Goal: Communication & Community: Participate in discussion

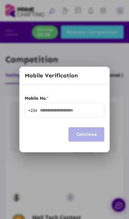
click at [75, 111] on input "text" at bounding box center [70, 110] width 61 height 5
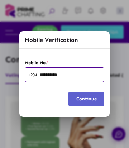
click at [42, 75] on input "**********" at bounding box center [70, 75] width 61 height 5
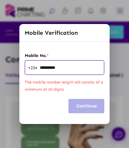
click at [66, 67] on input "*********" at bounding box center [70, 67] width 61 height 5
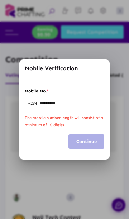
click at [82, 105] on input "*********" at bounding box center [70, 103] width 61 height 5
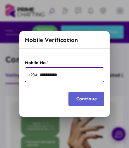
click at [89, 97] on span "Continue" at bounding box center [86, 98] width 20 height 5
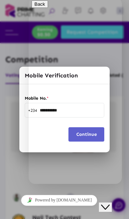
click at [108, 202] on icon "Close Chat This icon closes the chat window." at bounding box center [105, 206] width 9 height 9
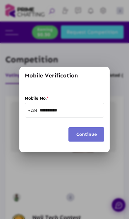
click at [81, 136] on span "Continue" at bounding box center [86, 133] width 20 height 5
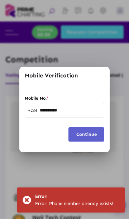
click at [86, 139] on button "Continue" at bounding box center [86, 134] width 36 height 14
click at [92, 136] on span "Continue" at bounding box center [86, 133] width 20 height 5
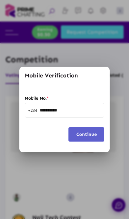
click at [75, 112] on input "**********" at bounding box center [70, 110] width 61 height 5
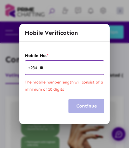
type input "*"
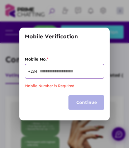
paste input "********"
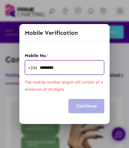
click at [41, 68] on input "********" at bounding box center [70, 67] width 61 height 5
click at [60, 67] on input "********" at bounding box center [70, 67] width 61 height 5
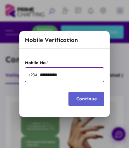
type input "**********"
click at [85, 100] on span "Continue" at bounding box center [86, 98] width 20 height 5
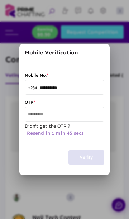
click at [64, 106] on div at bounding box center [64, 113] width 73 height 15
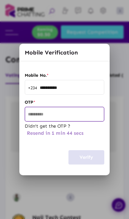
click at [61, 114] on div at bounding box center [64, 109] width 129 height 219
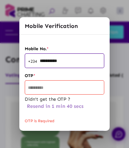
click at [73, 87] on input "text" at bounding box center [64, 87] width 73 height 5
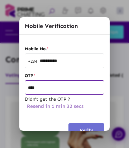
type input "****"
click at [83, 127] on span "Verify" at bounding box center [86, 129] width 14 height 5
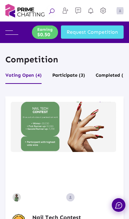
click at [17, 76] on button "Voting Open (4)" at bounding box center [23, 77] width 36 height 14
click at [12, 34] on img at bounding box center [11, 32] width 13 height 4
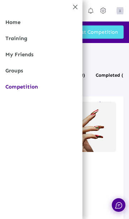
click at [16, 94] on link "Competition" at bounding box center [41, 87] width 82 height 16
click at [19, 87] on link "Competition" at bounding box center [41, 87] width 82 height 16
click at [21, 85] on link "Competition" at bounding box center [41, 87] width 82 height 16
click at [21, 88] on link "Competition" at bounding box center [41, 87] width 82 height 16
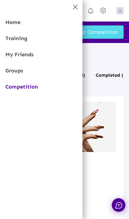
click at [21, 87] on link "Competition" at bounding box center [41, 87] width 82 height 16
click at [22, 87] on link "Competition" at bounding box center [41, 87] width 82 height 16
click at [71, 1] on div "Home Training My Friends Groups Competition" at bounding box center [41, 109] width 82 height 219
click at [72, 8] on icon at bounding box center [75, 7] width 7 height 7
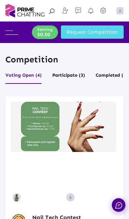
click at [80, 82] on button "Participate (3)" at bounding box center [68, 77] width 33 height 14
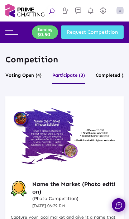
click at [24, 78] on button "Voting Open (4)" at bounding box center [23, 77] width 36 height 14
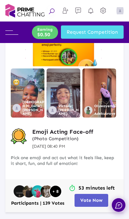
scroll to position [87, 0]
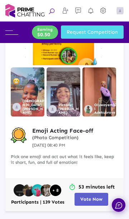
click at [92, 199] on span "Vote Now" at bounding box center [91, 198] width 22 height 5
click at [89, 198] on span "Vote Now" at bounding box center [91, 198] width 22 height 5
click at [87, 198] on span "Vote Now" at bounding box center [91, 198] width 22 height 5
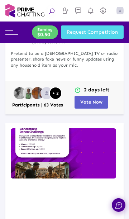
scroll to position [400, 0]
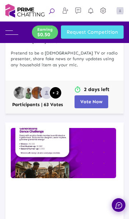
click at [91, 103] on span "Vote Now" at bounding box center [91, 101] width 22 height 5
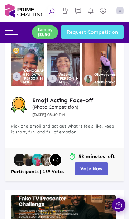
scroll to position [99, 0]
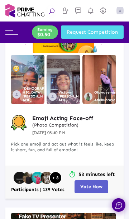
click at [89, 184] on span "Vote Now" at bounding box center [91, 185] width 22 height 5
click at [88, 181] on button "Vote Now" at bounding box center [91, 186] width 34 height 13
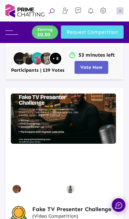
scroll to position [219, 0]
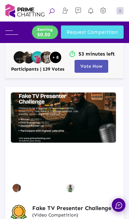
click at [93, 69] on span "Vote Now" at bounding box center [91, 65] width 22 height 5
click at [94, 68] on span "Vote Now" at bounding box center [91, 65] width 22 height 5
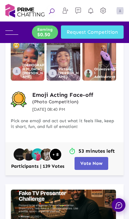
scroll to position [120, 0]
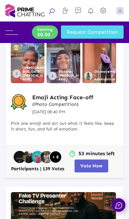
click at [83, 76] on img at bounding box center [99, 58] width 34 height 49
click at [92, 165] on span "Vote Now" at bounding box center [91, 165] width 22 height 5
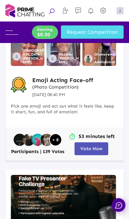
scroll to position [137, 0]
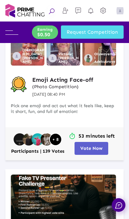
click at [93, 148] on span "Vote Now" at bounding box center [91, 147] width 22 height 5
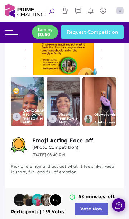
scroll to position [0, 0]
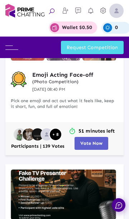
scroll to position [143, 0]
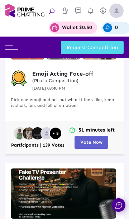
click at [94, 144] on span "Vote Now" at bounding box center [91, 141] width 22 height 5
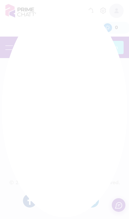
scroll to position [15, 0]
click at [90, 142] on div at bounding box center [64, 109] width 129 height 219
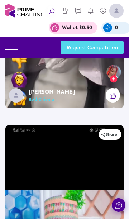
scroll to position [1106, 0]
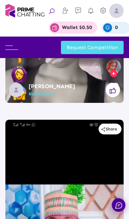
click at [116, 94] on button at bounding box center [113, 90] width 14 height 14
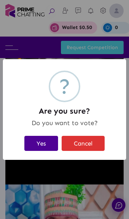
click at [39, 144] on button "Yes" at bounding box center [41, 143] width 34 height 15
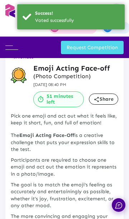
scroll to position [0, 0]
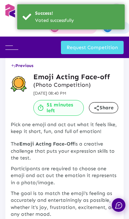
click at [23, 68] on span "Previous" at bounding box center [22, 65] width 22 height 5
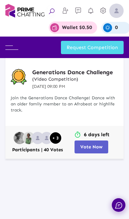
click at [93, 144] on span "Vote Now" at bounding box center [91, 146] width 22 height 5
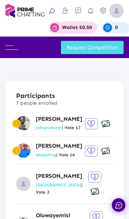
scroll to position [753, 0]
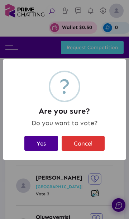
click at [43, 145] on button "Yes" at bounding box center [41, 143] width 34 height 15
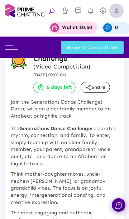
scroll to position [0, 0]
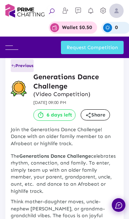
click at [22, 68] on span "Previous" at bounding box center [22, 65] width 22 height 5
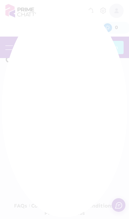
scroll to position [38, 0]
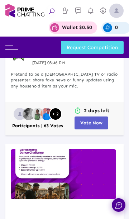
click at [95, 119] on button "Vote Now" at bounding box center [91, 122] width 34 height 13
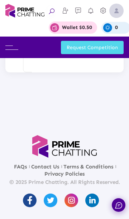
scroll to position [1528, 0]
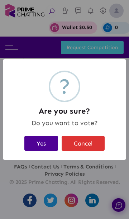
click at [41, 142] on button "Yes" at bounding box center [41, 143] width 34 height 15
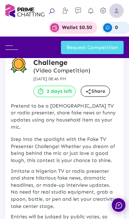
scroll to position [0, 0]
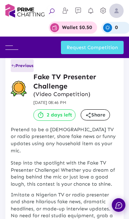
click at [24, 70] on button "Previous" at bounding box center [22, 65] width 23 height 13
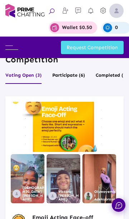
click at [116, 14] on img at bounding box center [116, 11] width 14 height 14
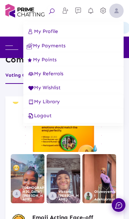
click at [62, 119] on button "Logout" at bounding box center [73, 115] width 100 height 14
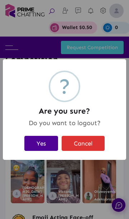
click at [40, 143] on button "Yes" at bounding box center [41, 143] width 34 height 15
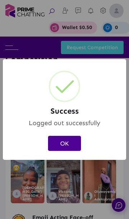
click at [65, 143] on button "OK" at bounding box center [64, 143] width 33 height 15
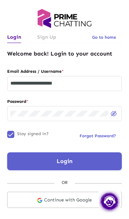
click at [97, 85] on input "**********" at bounding box center [64, 83] width 108 height 6
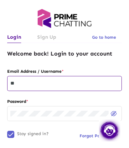
type input "*"
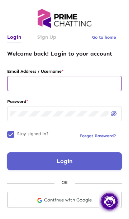
click at [89, 85] on input "text" at bounding box center [64, 83] width 108 height 6
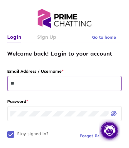
type input "*"
type input "***"
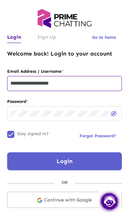
type input "**********"
click at [81, 158] on button "Login" at bounding box center [64, 161] width 114 height 18
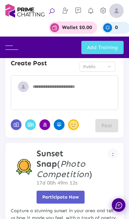
click at [12, 48] on img at bounding box center [11, 47] width 13 height 4
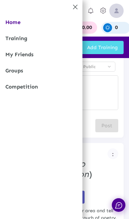
click at [19, 86] on link "Competition" at bounding box center [41, 87] width 82 height 16
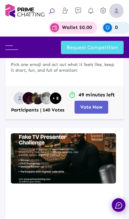
scroll to position [178, 0]
click at [95, 105] on span "Vote Now" at bounding box center [91, 106] width 22 height 5
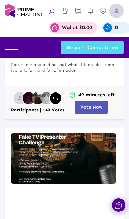
click at [93, 109] on span "Vote Now" at bounding box center [91, 106] width 22 height 5
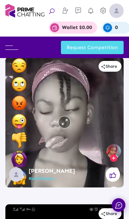
scroll to position [1020, 0]
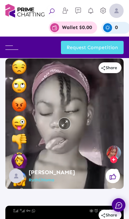
click at [115, 178] on icon at bounding box center [112, 176] width 6 height 6
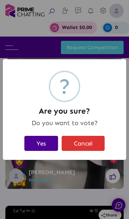
click at [40, 142] on button "Yes" at bounding box center [41, 143] width 34 height 15
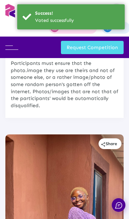
scroll to position [0, 0]
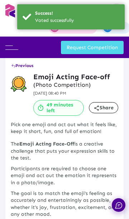
click at [19, 65] on span "Previous" at bounding box center [22, 65] width 22 height 5
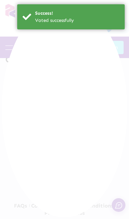
scroll to position [38, 0]
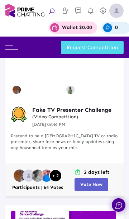
click at [96, 183] on span "Vote Now" at bounding box center [91, 183] width 22 height 5
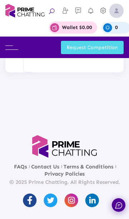
scroll to position [1478, 0]
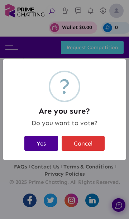
click at [43, 143] on button "Yes" at bounding box center [41, 143] width 34 height 15
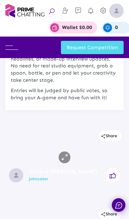
scroll to position [0, 0]
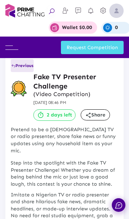
click at [22, 68] on button "Previous" at bounding box center [22, 65] width 23 height 13
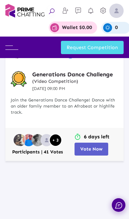
click at [96, 151] on span "Vote Now" at bounding box center [91, 148] width 22 height 5
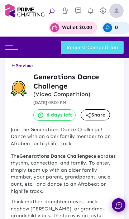
click at [23, 66] on span "Previous" at bounding box center [22, 65] width 22 height 5
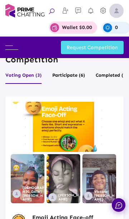
click at [113, 16] on img at bounding box center [116, 11] width 14 height 14
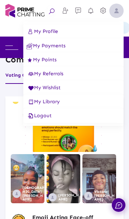
click at [55, 116] on button "Logout" at bounding box center [73, 115] width 100 height 14
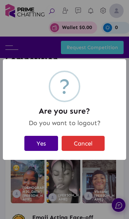
click at [41, 144] on button "Yes" at bounding box center [41, 143] width 34 height 15
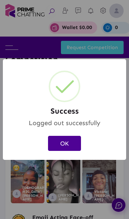
click at [69, 146] on button "OK" at bounding box center [64, 143] width 33 height 15
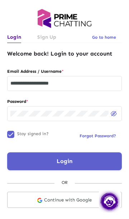
click at [87, 84] on input "**********" at bounding box center [64, 83] width 108 height 6
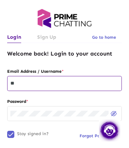
type input "*"
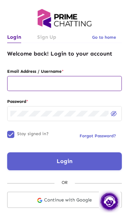
click at [43, 83] on input "text" at bounding box center [64, 83] width 108 height 6
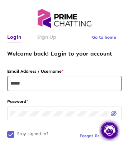
type input "******"
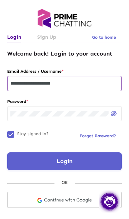
type input "**********"
click at [80, 157] on button "Login" at bounding box center [64, 161] width 114 height 18
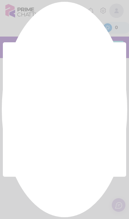
click at [66, 155] on div at bounding box center [64, 109] width 129 height 219
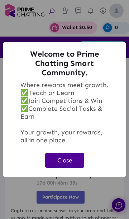
click at [67, 158] on button "Close" at bounding box center [64, 160] width 39 height 15
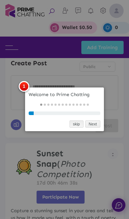
click at [73, 123] on link "skip" at bounding box center [76, 124] width 14 height 8
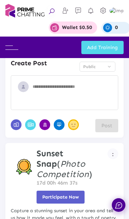
click at [13, 54] on div "Home Training My Friends Groups Competition Add Training" at bounding box center [64, 48] width 118 height 18
click at [14, 48] on img at bounding box center [11, 47] width 13 height 4
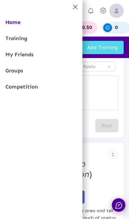
click at [26, 88] on link "Competition" at bounding box center [41, 87] width 82 height 16
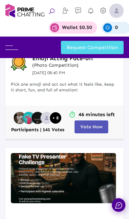
click at [89, 129] on span "Vote Now" at bounding box center [91, 126] width 22 height 5
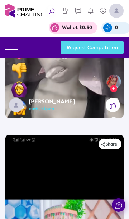
scroll to position [1098, 0]
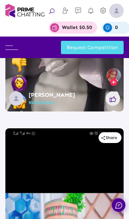
click at [117, 101] on button at bounding box center [113, 98] width 14 height 14
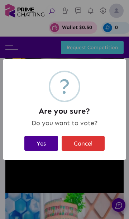
click at [39, 142] on button "Yes" at bounding box center [41, 143] width 34 height 15
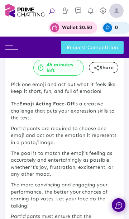
scroll to position [0, 0]
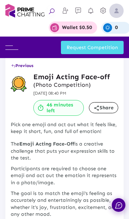
click at [21, 67] on span "Previous" at bounding box center [22, 65] width 22 height 5
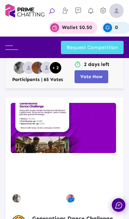
click at [95, 80] on button "Vote Now" at bounding box center [91, 76] width 34 height 13
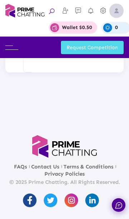
scroll to position [1210, 0]
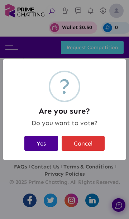
click at [45, 141] on button "Yes" at bounding box center [41, 143] width 34 height 15
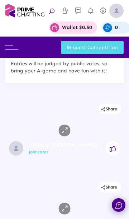
scroll to position [0, 0]
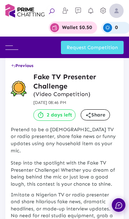
click at [24, 68] on button "Previous" at bounding box center [22, 65] width 23 height 13
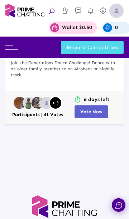
scroll to position [607, 0]
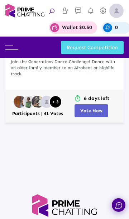
click at [96, 109] on span "Vote Now" at bounding box center [91, 110] width 22 height 5
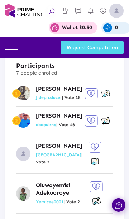
scroll to position [785, 0]
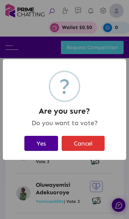
click at [41, 143] on button "Yes" at bounding box center [41, 143] width 34 height 15
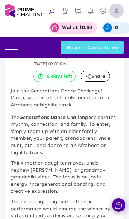
scroll to position [0, 0]
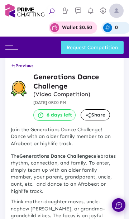
click at [21, 65] on span "Previous" at bounding box center [22, 65] width 22 height 5
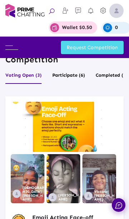
click at [113, 8] on img at bounding box center [116, 11] width 14 height 14
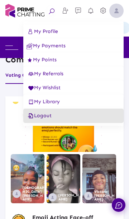
click at [41, 114] on span "Logout" at bounding box center [38, 115] width 25 height 6
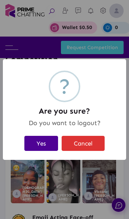
click at [36, 142] on button "Yes" at bounding box center [41, 143] width 34 height 15
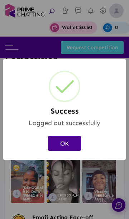
click at [69, 140] on button "OK" at bounding box center [64, 143] width 33 height 15
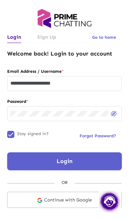
click at [93, 84] on input "**********" at bounding box center [64, 83] width 108 height 6
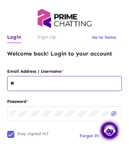
type input "*"
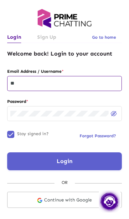
click at [89, 83] on input "**" at bounding box center [64, 83] width 108 height 6
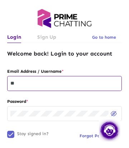
type input "*"
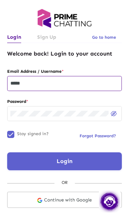
click at [86, 84] on input "*****" at bounding box center [64, 83] width 108 height 6
click at [86, 83] on input "*****" at bounding box center [64, 83] width 108 height 6
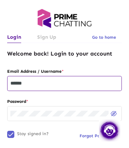
type input "*******"
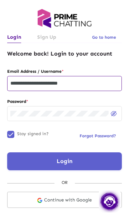
type input "**********"
click at [77, 157] on button "Login" at bounding box center [64, 161] width 114 height 18
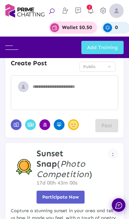
click at [14, 48] on img at bounding box center [11, 47] width 13 height 4
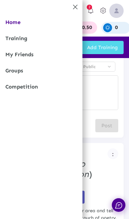
click at [18, 86] on link "Competition" at bounding box center [41, 87] width 82 height 16
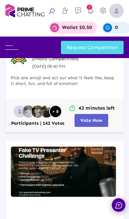
scroll to position [163, 0]
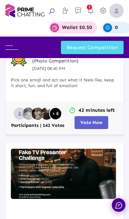
click at [94, 123] on span "Vote Now" at bounding box center [91, 121] width 22 height 5
click at [92, 124] on span "Vote Now" at bounding box center [91, 121] width 22 height 5
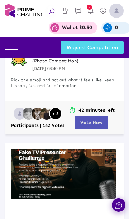
click at [88, 119] on span "Vote Now" at bounding box center [91, 121] width 22 height 5
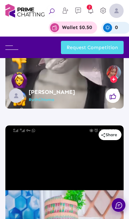
scroll to position [1100, 0]
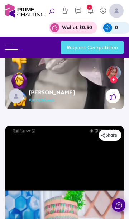
click at [115, 99] on button at bounding box center [113, 96] width 14 height 14
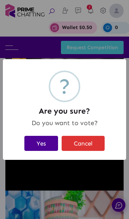
click at [41, 141] on button "Yes" at bounding box center [41, 143] width 34 height 15
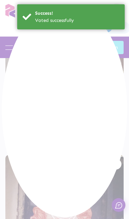
scroll to position [1911, 0]
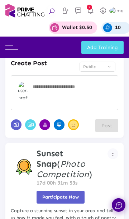
click at [14, 47] on img at bounding box center [11, 47] width 13 height 4
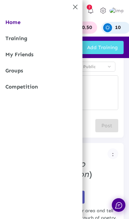
click at [40, 91] on link "Competition" at bounding box center [41, 87] width 82 height 16
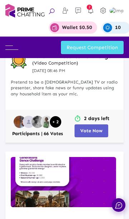
scroll to position [368, 0]
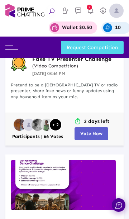
click at [91, 135] on span "Vote Now" at bounding box center [91, 133] width 22 height 5
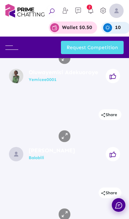
click at [88, 88] on div at bounding box center [64, 57] width 118 height 61
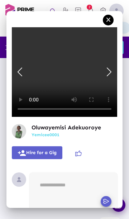
scroll to position [51, 0]
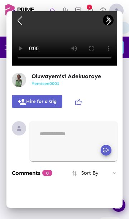
click at [110, 20] on div "Next slide" at bounding box center [109, 21] width 13 height 16
click at [104, 24] on div "Next slide" at bounding box center [109, 21] width 13 height 16
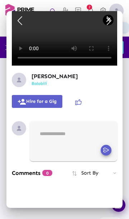
click at [104, 21] on div "Next slide" at bounding box center [109, 21] width 13 height 16
click at [104, 24] on div "Next slide" at bounding box center [109, 21] width 13 height 16
click at [105, 21] on div "Next slide" at bounding box center [109, 21] width 13 height 16
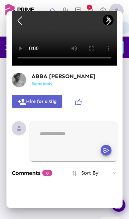
click at [108, 20] on div "Next slide" at bounding box center [109, 21] width 13 height 16
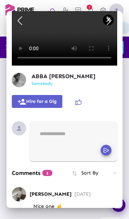
click at [107, 20] on div "Next slide" at bounding box center [109, 21] width 13 height 16
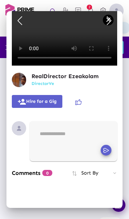
scroll to position [0, 0]
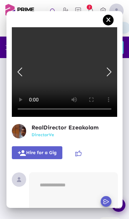
click at [81, 153] on icon at bounding box center [78, 153] width 6 height 6
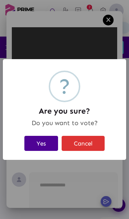
click at [36, 144] on button "Yes" at bounding box center [41, 143] width 34 height 15
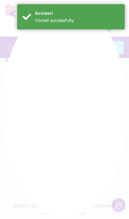
scroll to position [38, 0]
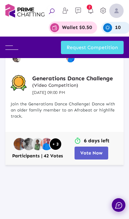
click at [95, 147] on button "Vote Now" at bounding box center [91, 152] width 34 height 13
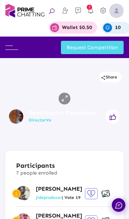
scroll to position [706, 0]
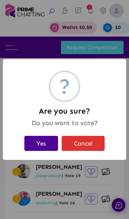
click at [43, 141] on button "Yes" at bounding box center [41, 143] width 34 height 15
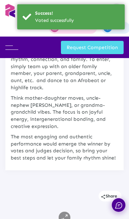
scroll to position [0, 0]
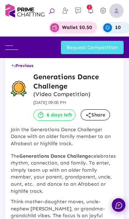
click at [115, 10] on img at bounding box center [116, 11] width 14 height 14
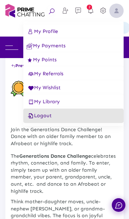
click at [55, 112] on button "Logout" at bounding box center [73, 115] width 100 height 14
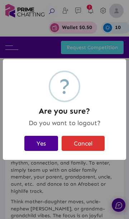
click at [41, 143] on button "Yes" at bounding box center [41, 143] width 34 height 15
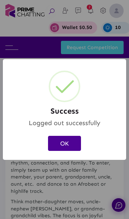
click at [67, 145] on button "OK" at bounding box center [64, 143] width 33 height 15
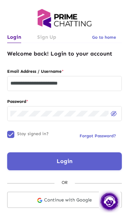
click at [92, 82] on input "**********" at bounding box center [64, 83] width 108 height 6
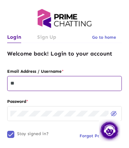
type input "*"
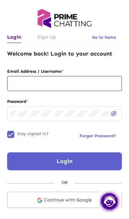
click at [26, 80] on input "text" at bounding box center [64, 83] width 108 height 6
click at [35, 82] on input "text" at bounding box center [64, 83] width 108 height 6
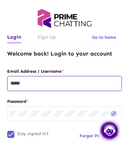
type input "******"
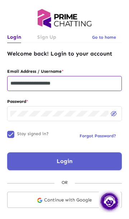
click at [82, 158] on button "Login" at bounding box center [64, 161] width 114 height 18
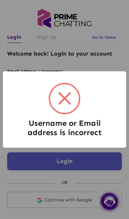
click at [83, 187] on div "Username or Email address is incorrect × OK Cancel" at bounding box center [64, 109] width 129 height 219
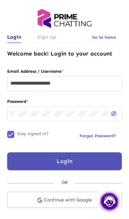
click at [92, 84] on input "**********" at bounding box center [64, 83] width 108 height 6
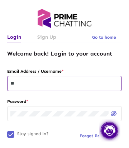
type input "*"
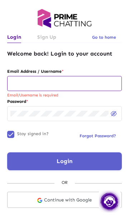
click at [28, 83] on input "text" at bounding box center [64, 83] width 108 height 6
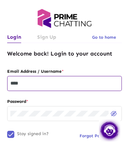
type input "*****"
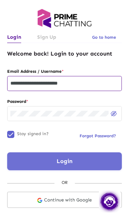
type input "**********"
click at [81, 161] on button "Login" at bounding box center [64, 161] width 114 height 18
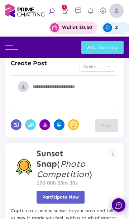
click at [13, 47] on img at bounding box center [11, 47] width 13 height 4
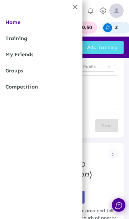
click at [18, 86] on link "Competition" at bounding box center [41, 87] width 82 height 16
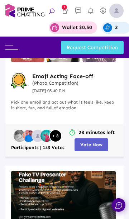
click at [96, 142] on span "Vote Now" at bounding box center [91, 144] width 22 height 5
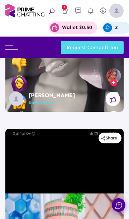
scroll to position [1082, 0]
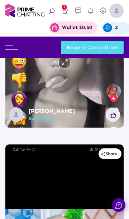
click at [112, 116] on icon at bounding box center [112, 115] width 6 height 6
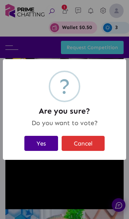
click at [45, 145] on button "Yes" at bounding box center [41, 143] width 34 height 15
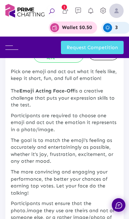
scroll to position [0, 0]
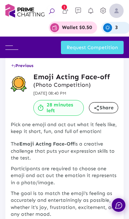
click at [16, 66] on span "Previous" at bounding box center [22, 65] width 22 height 5
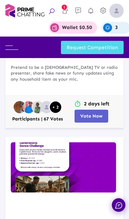
click at [88, 152] on img at bounding box center [63, 167] width 105 height 50
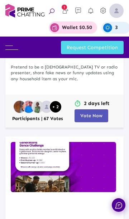
click at [94, 113] on span "Vote Now" at bounding box center [91, 115] width 22 height 5
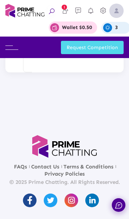
scroll to position [1481, 0]
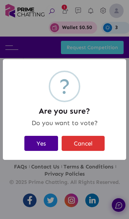
click at [45, 144] on button "Yes" at bounding box center [41, 143] width 34 height 15
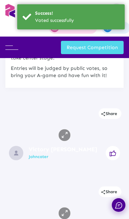
scroll to position [0, 0]
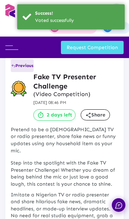
click at [17, 66] on span "Previous" at bounding box center [22, 65] width 22 height 5
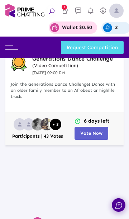
scroll to position [581, 0]
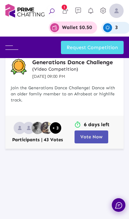
click at [98, 135] on span "Vote Now" at bounding box center [91, 136] width 22 height 5
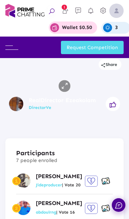
scroll to position [684, 0]
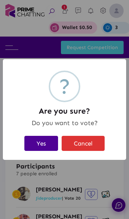
click at [34, 138] on button "Yes" at bounding box center [41, 143] width 34 height 15
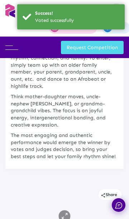
scroll to position [0, 0]
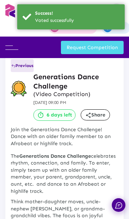
click at [22, 65] on span "Previous" at bounding box center [22, 65] width 22 height 5
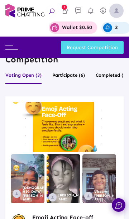
click at [115, 8] on img at bounding box center [116, 11] width 14 height 14
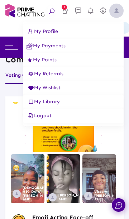
click at [42, 118] on span "Logout" at bounding box center [38, 115] width 25 height 6
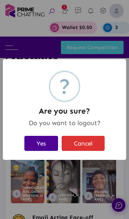
click at [40, 145] on button "Yes" at bounding box center [41, 143] width 34 height 15
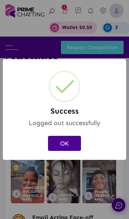
click at [66, 143] on button "OK" at bounding box center [64, 143] width 33 height 15
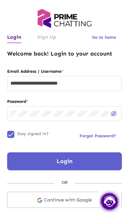
click at [93, 83] on input "**********" at bounding box center [64, 83] width 108 height 6
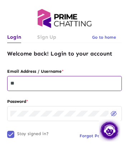
type input "*"
type input "*****"
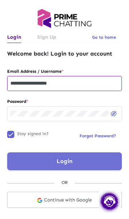
type input "**********"
click at [78, 164] on button "Login" at bounding box center [64, 161] width 114 height 18
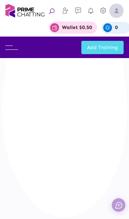
click at [13, 47] on img at bounding box center [11, 47] width 13 height 4
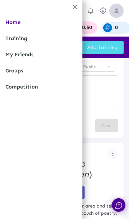
click at [18, 88] on link "Competition" at bounding box center [41, 87] width 82 height 16
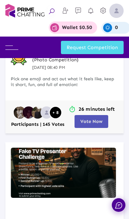
scroll to position [164, 0]
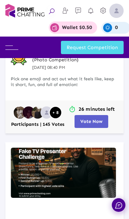
click at [95, 120] on span "Vote Now" at bounding box center [91, 120] width 22 height 5
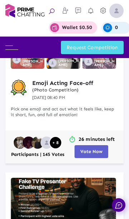
scroll to position [135, 0]
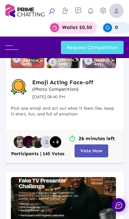
click at [95, 151] on span "Vote Now" at bounding box center [91, 150] width 22 height 5
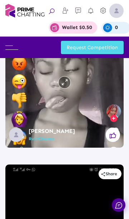
scroll to position [1067, 0]
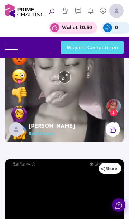
click at [118, 129] on button at bounding box center [113, 129] width 14 height 14
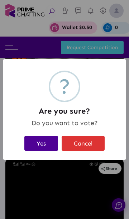
click at [47, 143] on button "Yes" at bounding box center [41, 143] width 34 height 15
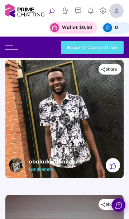
scroll to position [0, 0]
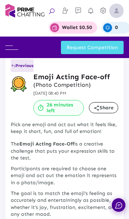
click at [19, 67] on span "Previous" at bounding box center [22, 65] width 22 height 5
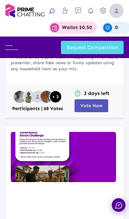
click at [95, 104] on span "Vote Now" at bounding box center [91, 105] width 22 height 5
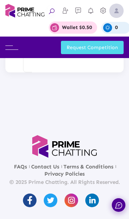
scroll to position [1471, 0]
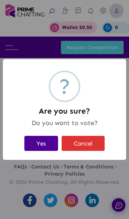
click at [44, 141] on button "Yes" at bounding box center [41, 143] width 34 height 15
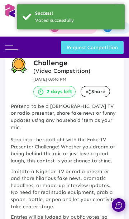
scroll to position [0, 0]
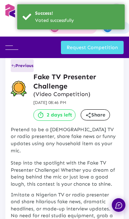
click at [18, 65] on span "Previous" at bounding box center [22, 65] width 22 height 5
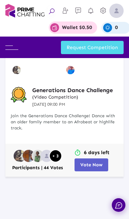
click at [95, 168] on button "Vote Now" at bounding box center [91, 164] width 34 height 13
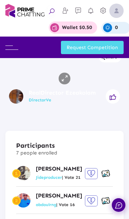
scroll to position [715, 0]
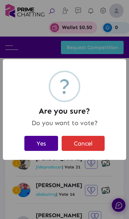
click at [44, 143] on button "Yes" at bounding box center [41, 143] width 34 height 15
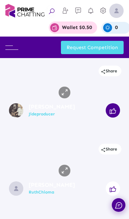
scroll to position [454, 0]
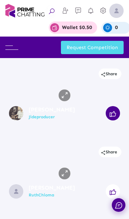
click at [118, 8] on img at bounding box center [116, 11] width 14 height 14
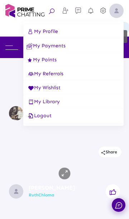
click at [42, 115] on span "Logout" at bounding box center [38, 115] width 25 height 6
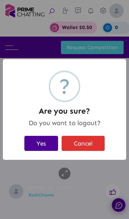
click at [39, 143] on button "Yes" at bounding box center [41, 143] width 34 height 15
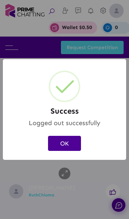
click at [64, 141] on button "OK" at bounding box center [64, 143] width 33 height 15
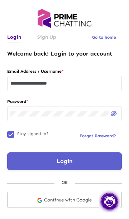
click at [89, 85] on input "**********" at bounding box center [64, 83] width 108 height 6
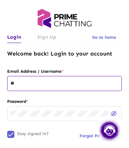
type input "*"
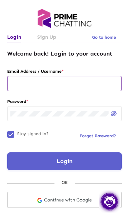
click at [25, 85] on input "text" at bounding box center [64, 83] width 108 height 6
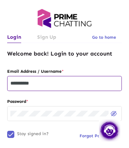
type input "**********"
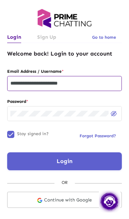
type input "**********"
click at [79, 159] on button "Login" at bounding box center [64, 161] width 114 height 18
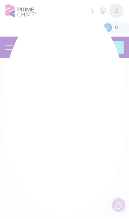
click at [13, 49] on img at bounding box center [11, 47] width 13 height 4
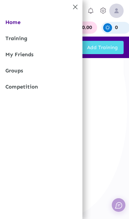
click at [17, 89] on link "Competition" at bounding box center [41, 87] width 82 height 16
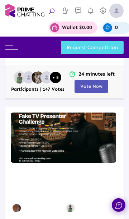
click at [94, 87] on span "Vote Now" at bounding box center [91, 85] width 22 height 5
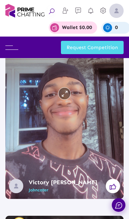
scroll to position [1038, 0]
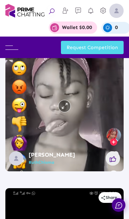
click at [116, 155] on button at bounding box center [113, 158] width 14 height 14
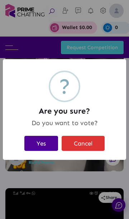
click at [38, 144] on button "Yes" at bounding box center [41, 143] width 34 height 15
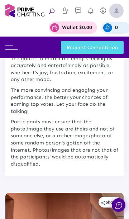
scroll to position [0, 0]
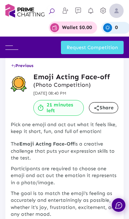
click at [25, 67] on span "Previous" at bounding box center [22, 65] width 22 height 5
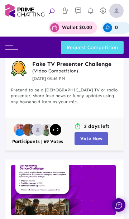
click at [92, 143] on button "Vote Now" at bounding box center [91, 138] width 34 height 13
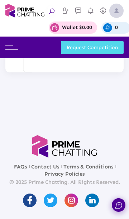
scroll to position [1168, 0]
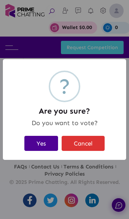
click at [42, 140] on button "Yes" at bounding box center [41, 143] width 34 height 15
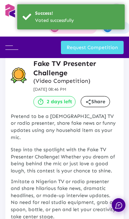
scroll to position [0, 0]
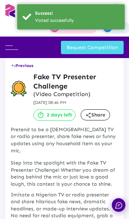
click at [16, 65] on span "Previous" at bounding box center [22, 65] width 22 height 5
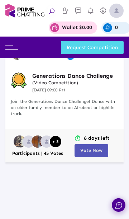
click at [95, 147] on button "Vote Now" at bounding box center [91, 150] width 34 height 13
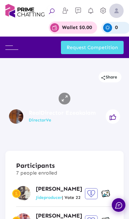
scroll to position [709, 0]
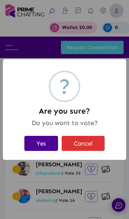
click at [32, 141] on button "Yes" at bounding box center [41, 143] width 34 height 15
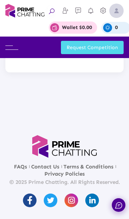
scroll to position [1561, 0]
click at [113, 15] on img at bounding box center [116, 11] width 14 height 14
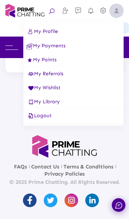
click at [56, 120] on button "Logout" at bounding box center [73, 115] width 100 height 14
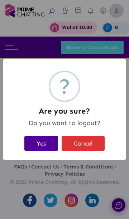
click at [44, 142] on button "Yes" at bounding box center [41, 143] width 34 height 15
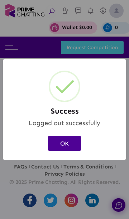
click at [69, 136] on button "OK" at bounding box center [64, 143] width 33 height 15
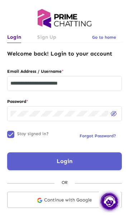
click at [95, 84] on input "**********" at bounding box center [64, 83] width 108 height 6
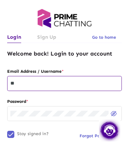
type input "*"
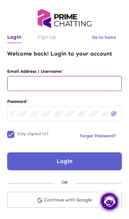
click at [31, 82] on input "text" at bounding box center [64, 83] width 108 height 6
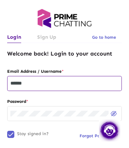
type input "*******"
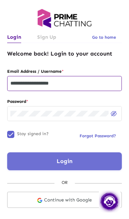
type input "**********"
click at [82, 161] on button "Login" at bounding box center [64, 161] width 114 height 18
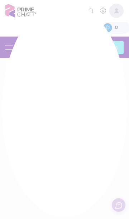
click at [13, 45] on div at bounding box center [64, 109] width 129 height 219
click at [12, 48] on div at bounding box center [64, 109] width 129 height 219
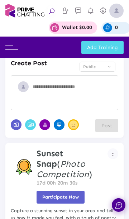
click at [14, 49] on img at bounding box center [11, 47] width 13 height 4
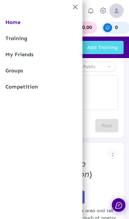
click at [33, 91] on link "Competition" at bounding box center [41, 87] width 82 height 16
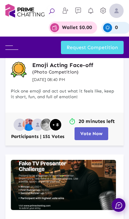
scroll to position [153, 0]
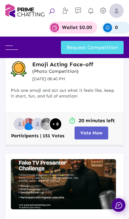
click at [97, 132] on span "Vote Now" at bounding box center [91, 132] width 22 height 5
click at [88, 131] on span "Vote Now" at bounding box center [91, 132] width 22 height 5
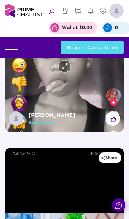
scroll to position [1078, 0]
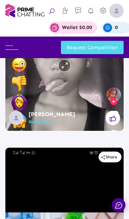
click at [113, 118] on icon at bounding box center [112, 119] width 6 height 6
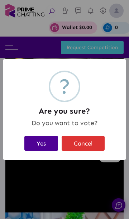
click at [46, 140] on button "Yes" at bounding box center [41, 143] width 34 height 15
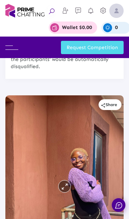
scroll to position [0, 0]
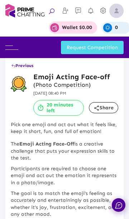
click at [19, 66] on span "Previous" at bounding box center [22, 65] width 22 height 5
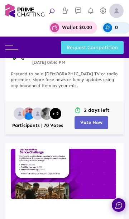
click at [95, 120] on span "Vote Now" at bounding box center [91, 121] width 22 height 5
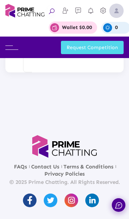
scroll to position [1490, 0]
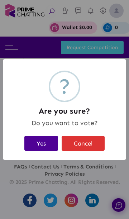
click at [41, 146] on button "Yes" at bounding box center [41, 143] width 34 height 15
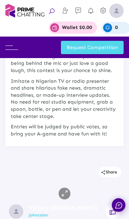
scroll to position [0, 0]
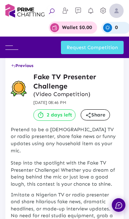
click at [21, 64] on span "Previous" at bounding box center [22, 65] width 22 height 5
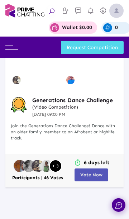
click at [95, 174] on span "Vote Now" at bounding box center [91, 174] width 22 height 5
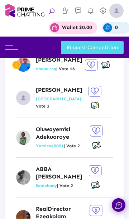
scroll to position [833, 0]
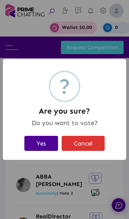
click at [41, 148] on button "Yes" at bounding box center [41, 143] width 34 height 15
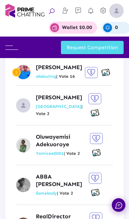
click at [115, 12] on img at bounding box center [116, 11] width 14 height 14
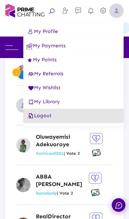
click at [57, 120] on button "Logout" at bounding box center [73, 115] width 100 height 14
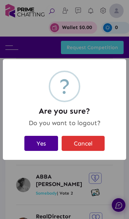
click at [43, 141] on button "Yes" at bounding box center [41, 143] width 34 height 15
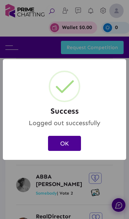
click at [68, 138] on button "OK" at bounding box center [64, 143] width 33 height 15
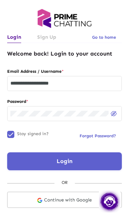
click at [98, 82] on input "**********" at bounding box center [64, 83] width 108 height 6
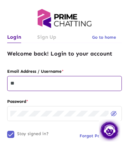
type input "*"
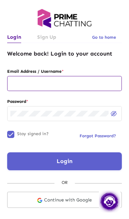
click at [37, 84] on input "text" at bounding box center [64, 83] width 108 height 6
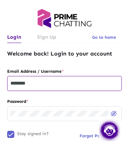
type input "*********"
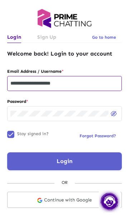
type input "**********"
click at [81, 158] on button "Login" at bounding box center [64, 161] width 114 height 18
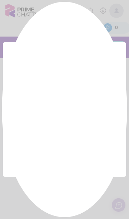
click at [73, 161] on div at bounding box center [64, 109] width 129 height 219
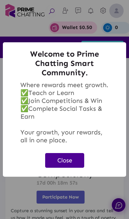
click at [67, 162] on button "Close" at bounding box center [64, 160] width 39 height 15
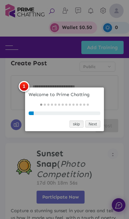
click at [75, 126] on link "skip" at bounding box center [76, 124] width 14 height 8
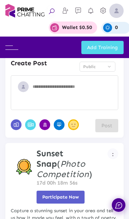
click at [13, 47] on img at bounding box center [11, 47] width 13 height 4
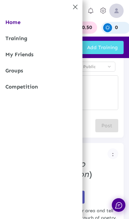
click at [21, 86] on link "Competition" at bounding box center [41, 87] width 82 height 16
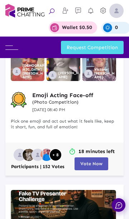
click at [92, 161] on span "Vote Now" at bounding box center [91, 163] width 22 height 5
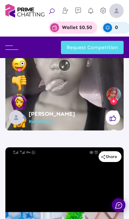
scroll to position [1079, 0]
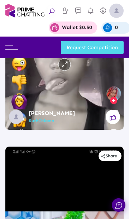
click at [116, 116] on button at bounding box center [113, 116] width 14 height 14
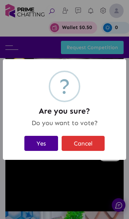
click at [37, 145] on button "Yes" at bounding box center [41, 143] width 34 height 15
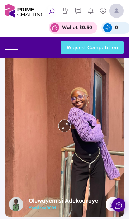
scroll to position [0, 0]
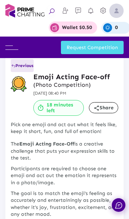
click at [24, 65] on span "Previous" at bounding box center [22, 65] width 22 height 5
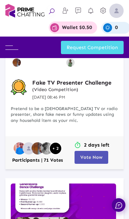
click at [94, 156] on span "Vote Now" at bounding box center [91, 156] width 22 height 5
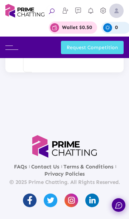
scroll to position [1185, 0]
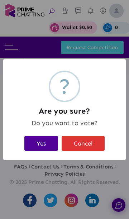
click at [34, 139] on button "Yes" at bounding box center [41, 143] width 34 height 15
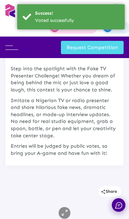
scroll to position [0, 0]
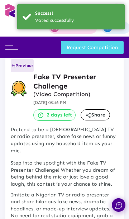
click at [21, 66] on span "Previous" at bounding box center [22, 65] width 22 height 5
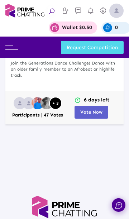
scroll to position [607, 0]
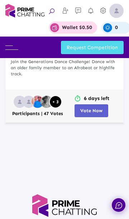
click at [96, 109] on span "Vote Now" at bounding box center [91, 110] width 22 height 5
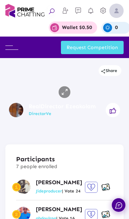
scroll to position [696, 0]
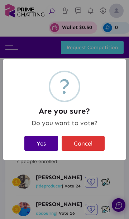
click at [41, 139] on button "Yes" at bounding box center [41, 143] width 34 height 15
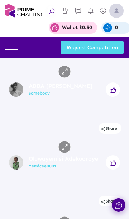
scroll to position [0, 0]
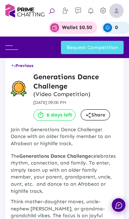
click at [120, 13] on img at bounding box center [116, 11] width 14 height 14
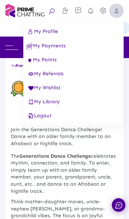
click at [50, 116] on span "Logout" at bounding box center [38, 115] width 25 height 6
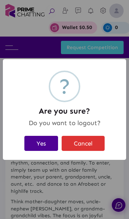
click at [41, 139] on button "Yes" at bounding box center [41, 143] width 34 height 15
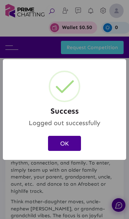
click at [67, 142] on button "OK" at bounding box center [64, 143] width 33 height 15
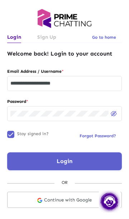
click at [92, 83] on input "**********" at bounding box center [64, 83] width 108 height 6
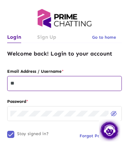
type input "*"
type input "*****"
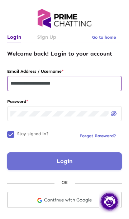
type input "**********"
click at [81, 162] on button "Login" at bounding box center [64, 161] width 114 height 18
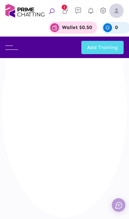
click at [12, 47] on img at bounding box center [11, 47] width 13 height 4
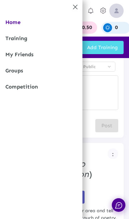
click at [22, 88] on link "Competition" at bounding box center [41, 87] width 82 height 16
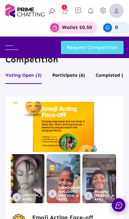
click at [122, 10] on img at bounding box center [116, 11] width 14 height 14
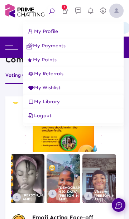
click at [109, 143] on div at bounding box center [64, 109] width 129 height 219
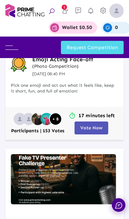
scroll to position [158, 0]
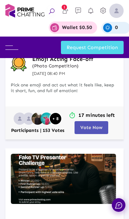
click at [99, 127] on span "Vote Now" at bounding box center [91, 126] width 22 height 5
click at [92, 126] on span "Vote Now" at bounding box center [91, 126] width 22 height 5
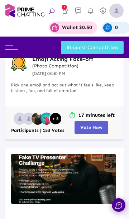
click at [87, 126] on span "Vote Now" at bounding box center [91, 126] width 22 height 5
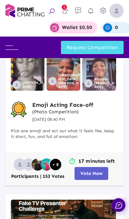
scroll to position [112, 0]
click at [86, 173] on span "Vote Now" at bounding box center [91, 172] width 22 height 5
click at [85, 171] on span "Vote Now" at bounding box center [91, 172] width 22 height 5
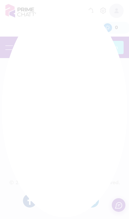
scroll to position [15, 0]
click at [87, 178] on div at bounding box center [64, 109] width 129 height 219
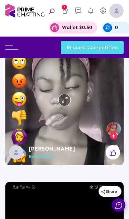
scroll to position [1044, 0]
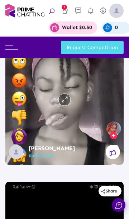
click at [117, 148] on button at bounding box center [113, 152] width 14 height 14
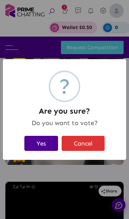
click at [39, 141] on button "Yes" at bounding box center [41, 143] width 34 height 15
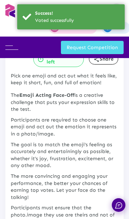
scroll to position [0, 0]
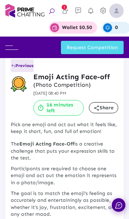
click at [22, 62] on button "Previous" at bounding box center [22, 65] width 23 height 13
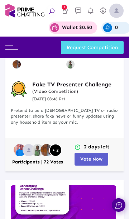
click at [96, 156] on span "Vote Now" at bounding box center [91, 158] width 22 height 5
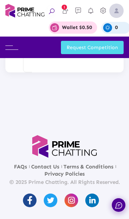
scroll to position [1347, 0]
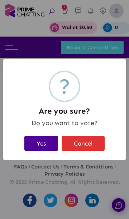
click at [41, 139] on button "Yes" at bounding box center [41, 143] width 34 height 15
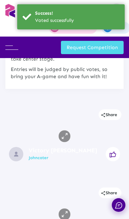
scroll to position [0, 0]
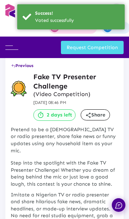
click at [18, 66] on span "Previous" at bounding box center [22, 65] width 22 height 5
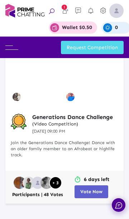
click at [91, 192] on span "Vote Now" at bounding box center [91, 190] width 22 height 5
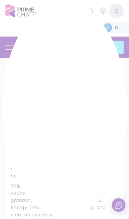
scroll to position [668, 0]
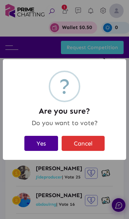
scroll to position [789, 0]
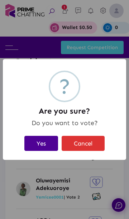
click at [34, 146] on button "Yes" at bounding box center [41, 143] width 34 height 15
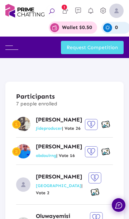
scroll to position [755, 0]
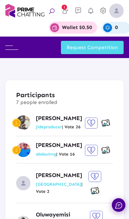
click at [117, 10] on img at bounding box center [116, 11] width 14 height 14
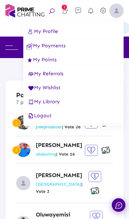
click at [56, 117] on button "Logout" at bounding box center [73, 115] width 100 height 14
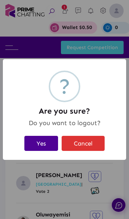
click at [40, 143] on button "Yes" at bounding box center [41, 143] width 34 height 15
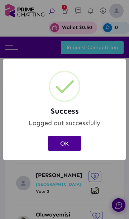
click at [61, 144] on button "OK" at bounding box center [64, 143] width 33 height 15
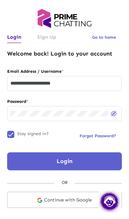
click at [91, 83] on input "**********" at bounding box center [64, 83] width 108 height 6
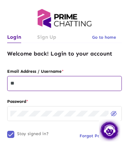
type input "*"
click at [86, 81] on input "text" at bounding box center [64, 83] width 108 height 6
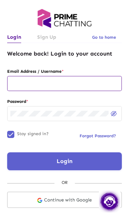
click at [82, 82] on input "text" at bounding box center [64, 83] width 108 height 6
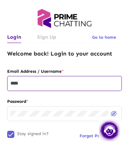
type input "*****"
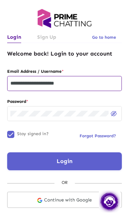
type input "**********"
click at [76, 159] on button "Login" at bounding box center [64, 161] width 114 height 18
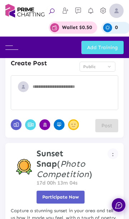
click at [13, 48] on img at bounding box center [11, 47] width 13 height 4
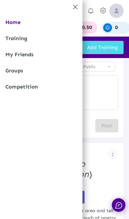
click at [18, 83] on link "Competition" at bounding box center [41, 87] width 82 height 16
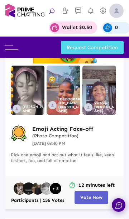
scroll to position [169, 0]
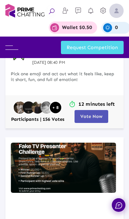
click at [94, 116] on span "Vote Now" at bounding box center [91, 115] width 22 height 5
click at [90, 117] on span "Vote Now" at bounding box center [91, 115] width 22 height 5
click at [92, 112] on button "Vote Now" at bounding box center [91, 116] width 34 height 13
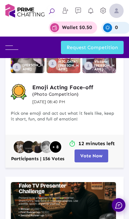
scroll to position [130, 0]
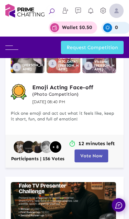
click at [93, 154] on span "Vote Now" at bounding box center [91, 155] width 22 height 5
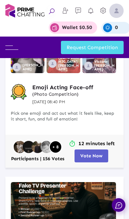
click at [90, 153] on span "Vote Now" at bounding box center [91, 155] width 22 height 5
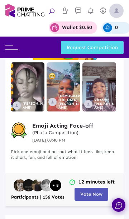
scroll to position [90, 0]
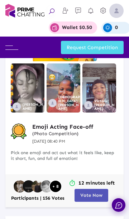
click at [88, 195] on span "Vote Now" at bounding box center [91, 194] width 22 height 5
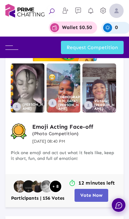
click at [85, 192] on span "Vote Now" at bounding box center [91, 194] width 22 height 5
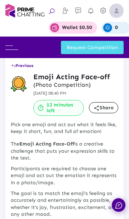
click at [20, 67] on span "Previous" at bounding box center [22, 65] width 22 height 5
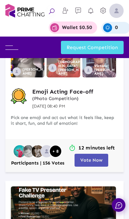
click at [93, 163] on button "Vote Now" at bounding box center [91, 159] width 34 height 13
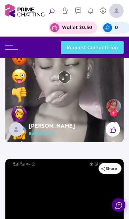
scroll to position [1067, 0]
click at [116, 127] on icon at bounding box center [112, 130] width 6 height 6
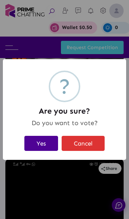
click at [50, 138] on button "Yes" at bounding box center [41, 143] width 34 height 15
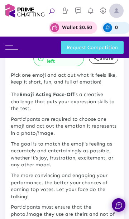
scroll to position [0, 0]
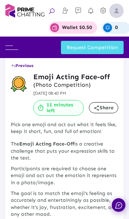
click at [15, 64] on icon at bounding box center [13, 66] width 4 height 4
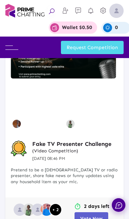
click at [91, 214] on button "Vote Now" at bounding box center [91, 218] width 34 height 13
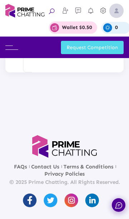
scroll to position [1363, 0]
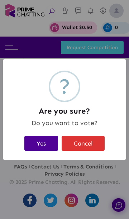
click at [35, 150] on button "Yes" at bounding box center [41, 143] width 34 height 15
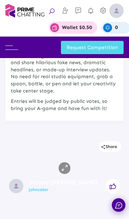
scroll to position [0, 0]
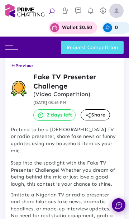
click at [18, 66] on span "Previous" at bounding box center [22, 65] width 22 height 5
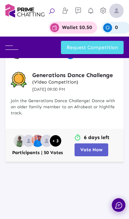
click at [95, 147] on span "Vote Now" at bounding box center [91, 149] width 22 height 5
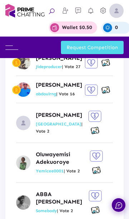
scroll to position [818, 0]
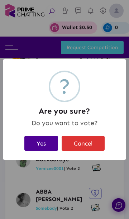
click at [39, 142] on button "Yes" at bounding box center [41, 143] width 34 height 15
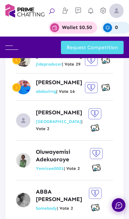
click at [115, 10] on img at bounding box center [116, 11] width 14 height 14
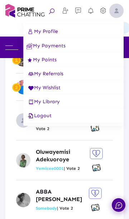
click at [57, 116] on button "Logout" at bounding box center [73, 115] width 100 height 14
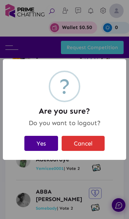
click at [39, 142] on button "Yes" at bounding box center [41, 143] width 34 height 15
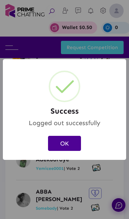
click at [69, 141] on button "OK" at bounding box center [64, 143] width 33 height 15
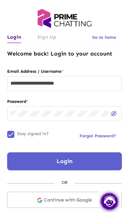
click at [98, 82] on input "**********" at bounding box center [64, 83] width 108 height 6
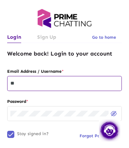
type input "*"
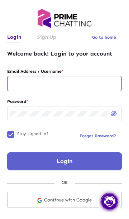
click at [88, 81] on input "text" at bounding box center [64, 83] width 108 height 6
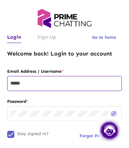
type input "******"
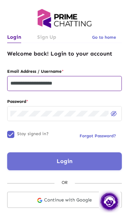
type input "**********"
click at [76, 159] on button "Login" at bounding box center [64, 161] width 114 height 18
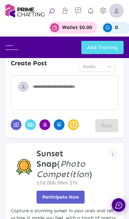
click at [14, 47] on img at bounding box center [11, 47] width 13 height 4
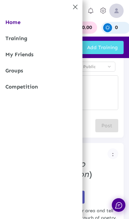
click at [20, 86] on link "Competition" at bounding box center [41, 87] width 82 height 16
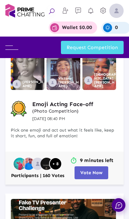
scroll to position [114, 0]
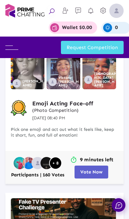
click at [94, 168] on button "Vote Now" at bounding box center [91, 171] width 34 height 13
click at [90, 171] on span "Vote Now" at bounding box center [91, 171] width 22 height 5
click at [91, 169] on span "Vote Now" at bounding box center [91, 171] width 22 height 5
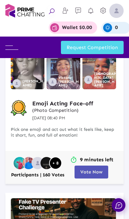
click at [91, 172] on span "Vote Now" at bounding box center [91, 171] width 22 height 5
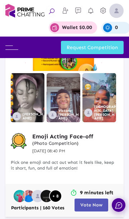
scroll to position [80, 0]
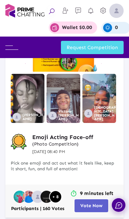
click at [92, 206] on span "Vote Now" at bounding box center [91, 204] width 22 height 5
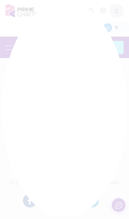
click at [88, 204] on div at bounding box center [64, 109] width 129 height 219
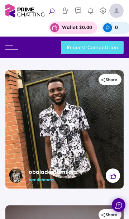
scroll to position [629, 0]
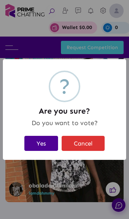
click at [40, 144] on button "Yes" at bounding box center [41, 143] width 34 height 15
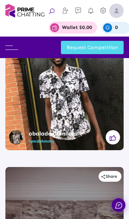
scroll to position [535, 0]
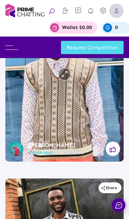
click at [116, 15] on img at bounding box center [116, 11] width 14 height 14
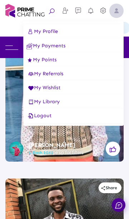
click at [57, 123] on div "My Profile My Payments My Points My Referrals My Wishlist My Library Logout" at bounding box center [73, 73] width 100 height 104
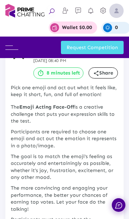
scroll to position [0, 0]
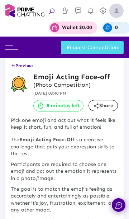
click at [113, 11] on img at bounding box center [116, 11] width 14 height 14
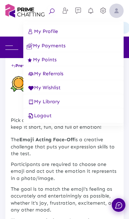
click at [59, 120] on button "Logout" at bounding box center [73, 115] width 100 height 14
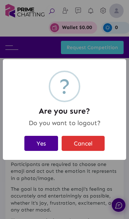
click at [41, 146] on button "Yes" at bounding box center [41, 143] width 34 height 15
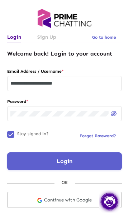
click at [94, 83] on input "**********" at bounding box center [64, 83] width 108 height 6
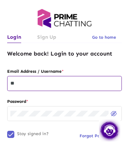
type input "*"
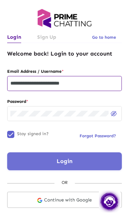
type input "**********"
click at [77, 157] on button "Login" at bounding box center [64, 161] width 114 height 18
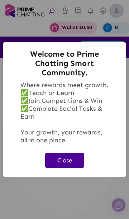
click at [68, 156] on button "Close" at bounding box center [64, 160] width 39 height 15
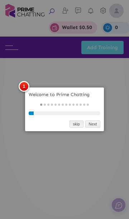
click at [74, 126] on link "skip" at bounding box center [76, 124] width 14 height 8
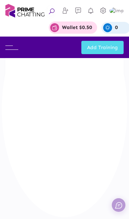
click at [10, 48] on img at bounding box center [11, 47] width 13 height 4
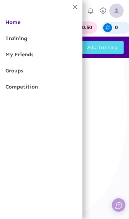
click at [41, 90] on link "Competition" at bounding box center [41, 87] width 82 height 16
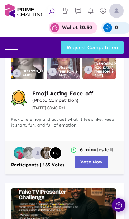
scroll to position [123, 0]
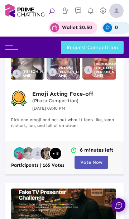
click at [95, 162] on span "Vote Now" at bounding box center [91, 161] width 22 height 5
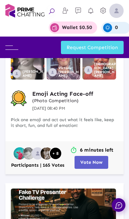
click at [90, 163] on span "Vote Now" at bounding box center [91, 161] width 22 height 5
click at [85, 161] on span "Vote Now" at bounding box center [91, 161] width 22 height 5
click at [92, 161] on span "Vote Now" at bounding box center [91, 161] width 22 height 5
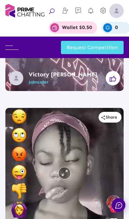
scroll to position [999, 0]
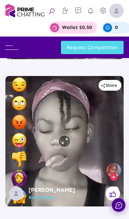
click at [98, 133] on div at bounding box center [64, 141] width 118 height 130
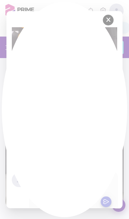
scroll to position [0, 0]
click at [79, 156] on div at bounding box center [64, 109] width 129 height 219
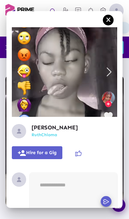
click at [82, 153] on icon at bounding box center [78, 153] width 6 height 6
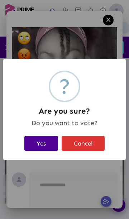
click at [39, 145] on button "Yes" at bounding box center [41, 143] width 34 height 15
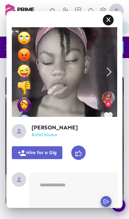
click at [108, 23] on span "button" at bounding box center [108, 20] width 6 height 11
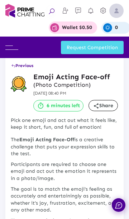
scroll to position [999, 0]
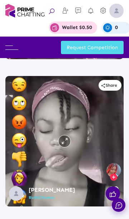
click at [117, 22] on div "0" at bounding box center [115, 28] width 29 height 12
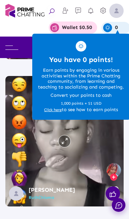
click at [116, 15] on img at bounding box center [116, 11] width 14 height 14
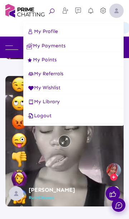
click at [54, 121] on button "Logout" at bounding box center [73, 115] width 100 height 14
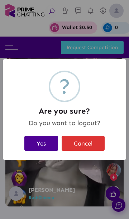
click at [46, 141] on button "Yes" at bounding box center [41, 143] width 34 height 15
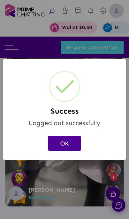
click at [62, 146] on button "OK" at bounding box center [64, 143] width 33 height 15
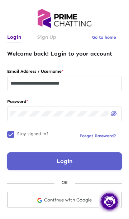
click at [96, 85] on input "**********" at bounding box center [64, 83] width 108 height 6
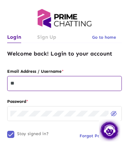
type input "*"
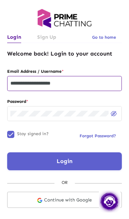
click at [78, 157] on button "Login" at bounding box center [64, 161] width 114 height 18
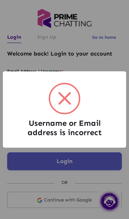
click at [84, 180] on div "Username or Email address is incorrect × OK Cancel" at bounding box center [64, 109] width 129 height 219
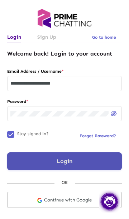
click at [41, 85] on input "**********" at bounding box center [64, 83] width 108 height 6
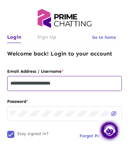
click at [41, 83] on input "**********" at bounding box center [64, 83] width 108 height 6
click at [43, 85] on input "**********" at bounding box center [64, 83] width 108 height 6
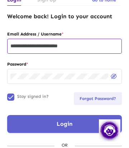
scroll to position [39, 0]
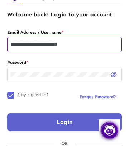
type input "**********"
click at [75, 125] on button "Login" at bounding box center [64, 122] width 114 height 18
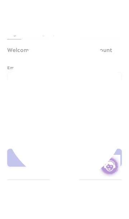
scroll to position [0, 0]
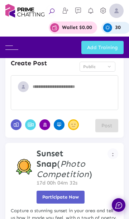
click at [13, 48] on img at bounding box center [11, 47] width 13 height 4
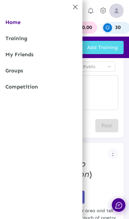
click at [19, 87] on link "Competition" at bounding box center [41, 87] width 82 height 16
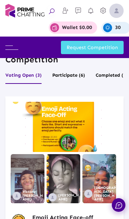
click at [119, 11] on img at bounding box center [116, 11] width 14 height 14
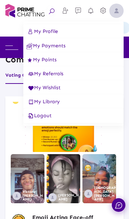
click at [63, 117] on button "Logout" at bounding box center [73, 115] width 100 height 14
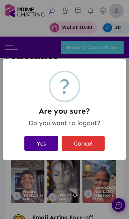
click at [45, 142] on button "Yes" at bounding box center [41, 143] width 34 height 15
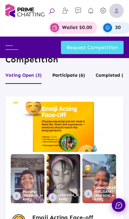
click at [120, 11] on img at bounding box center [116, 11] width 14 height 14
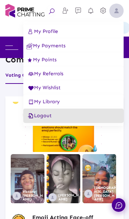
click at [61, 118] on button "Logout" at bounding box center [73, 115] width 100 height 14
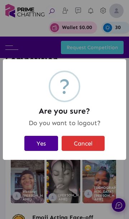
click at [47, 140] on button "Yes" at bounding box center [41, 143] width 34 height 15
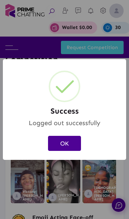
click at [71, 145] on button "OK" at bounding box center [64, 143] width 33 height 15
click at [70, 141] on button "OK" at bounding box center [64, 143] width 33 height 15
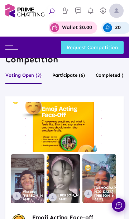
click at [117, 13] on img at bounding box center [116, 11] width 14 height 14
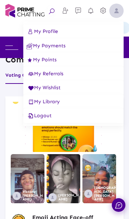
click at [55, 121] on button "Logout" at bounding box center [73, 115] width 100 height 14
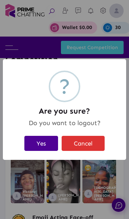
click at [48, 140] on button "Yes" at bounding box center [41, 143] width 34 height 15
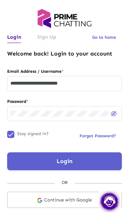
click at [92, 82] on input "**********" at bounding box center [64, 83] width 108 height 6
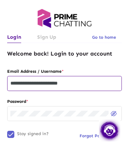
click at [52, 84] on input "**********" at bounding box center [64, 83] width 108 height 6
click at [49, 85] on input "**********" at bounding box center [64, 83] width 108 height 6
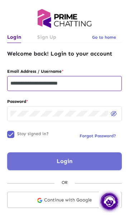
type input "**********"
click at [84, 161] on button "Login" at bounding box center [64, 161] width 114 height 18
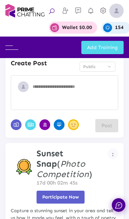
click at [13, 48] on img at bounding box center [11, 47] width 13 height 4
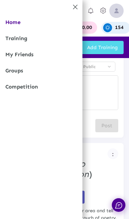
click at [17, 83] on link "Competition" at bounding box center [41, 87] width 82 height 16
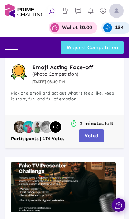
scroll to position [147, 0]
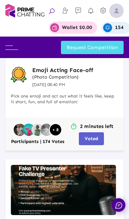
click at [123, 9] on img at bounding box center [116, 11] width 14 height 14
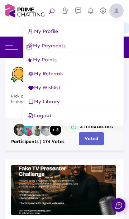
click at [60, 115] on button "Logout" at bounding box center [73, 115] width 100 height 14
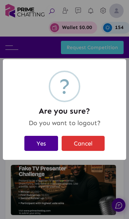
click at [43, 138] on button "Yes" at bounding box center [41, 143] width 34 height 15
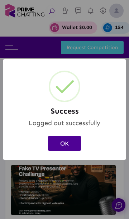
click at [67, 145] on button "OK" at bounding box center [64, 143] width 33 height 15
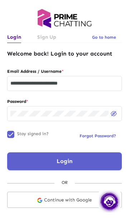
click at [50, 84] on input "**********" at bounding box center [64, 83] width 108 height 6
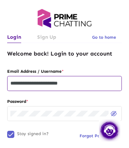
click at [52, 83] on input "**********" at bounding box center [64, 83] width 108 height 6
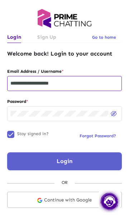
type input "**********"
click at [80, 162] on button "Login" at bounding box center [64, 161] width 114 height 18
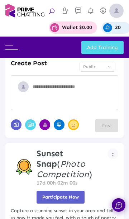
click at [13, 44] on span at bounding box center [11, 47] width 13 height 7
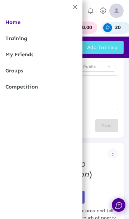
click at [19, 88] on link "Competition" at bounding box center [41, 87] width 82 height 16
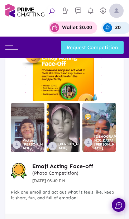
scroll to position [71, 0]
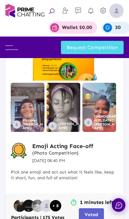
click at [121, 7] on img at bounding box center [116, 11] width 14 height 14
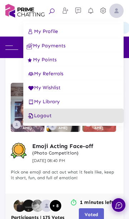
click at [68, 119] on button "Logout" at bounding box center [73, 115] width 100 height 14
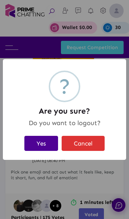
click at [46, 146] on button "Yes" at bounding box center [41, 143] width 34 height 15
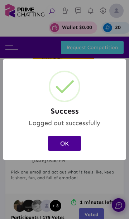
click at [64, 148] on button "OK" at bounding box center [64, 143] width 33 height 15
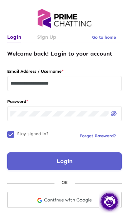
click at [45, 85] on input "**********" at bounding box center [64, 83] width 108 height 6
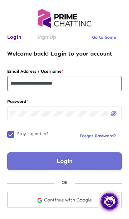
type input "**********"
click at [78, 162] on button "Login" at bounding box center [64, 161] width 114 height 18
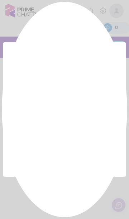
click at [70, 159] on div at bounding box center [64, 109] width 129 height 219
click at [66, 156] on div at bounding box center [64, 109] width 129 height 219
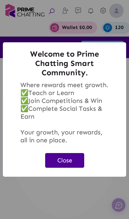
click at [65, 162] on button "Close" at bounding box center [64, 160] width 39 height 15
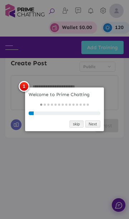
click at [77, 124] on link "skip" at bounding box center [76, 124] width 14 height 8
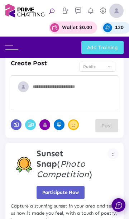
click at [12, 45] on img at bounding box center [11, 47] width 13 height 4
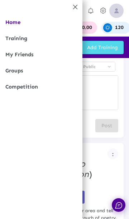
click at [22, 90] on link "Competition" at bounding box center [41, 87] width 82 height 16
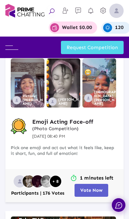
scroll to position [96, 0]
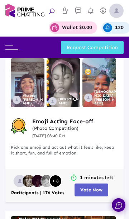
click at [94, 190] on span "Vote Now" at bounding box center [91, 189] width 22 height 5
click at [91, 191] on span "Vote Now" at bounding box center [91, 189] width 22 height 5
click at [87, 189] on span "Vote Now" at bounding box center [91, 189] width 22 height 5
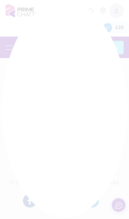
click at [93, 194] on div at bounding box center [64, 109] width 129 height 219
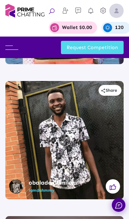
scroll to position [632, 0]
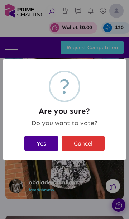
click at [47, 141] on button "Yes" at bounding box center [41, 143] width 34 height 15
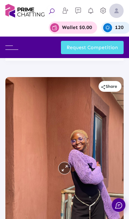
scroll to position [0, 0]
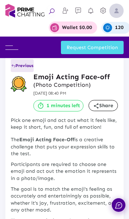
click at [17, 64] on span "Previous" at bounding box center [22, 65] width 22 height 5
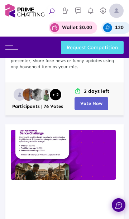
click at [98, 101] on span "Vote Now" at bounding box center [91, 103] width 22 height 5
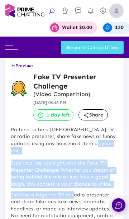
click at [114, 96] on small "(Video Competition)" at bounding box center [75, 94] width 85 height 8
